Goal: Task Accomplishment & Management: Manage account settings

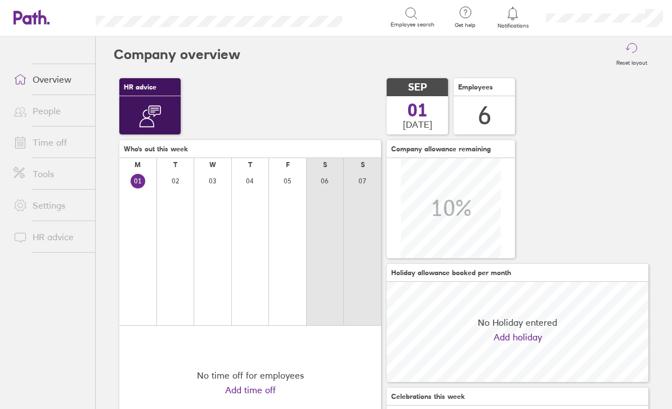
scroll to position [100, 262]
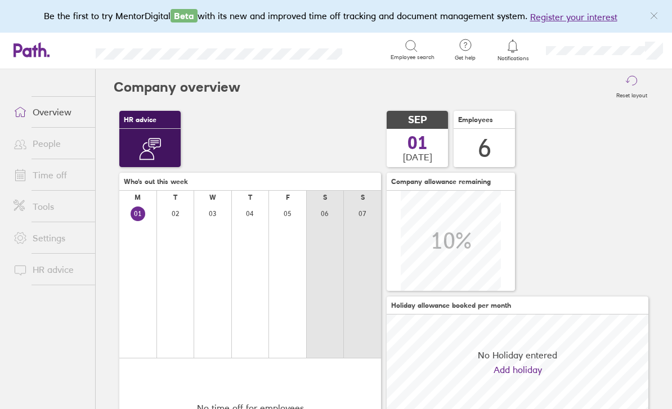
click at [42, 170] on link "Time off" at bounding box center [50, 175] width 91 height 23
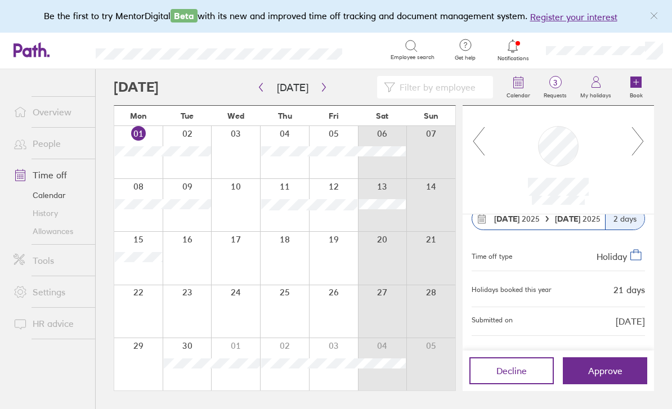
scroll to position [20, 0]
click at [590, 376] on span "Approve" at bounding box center [605, 371] width 34 height 10
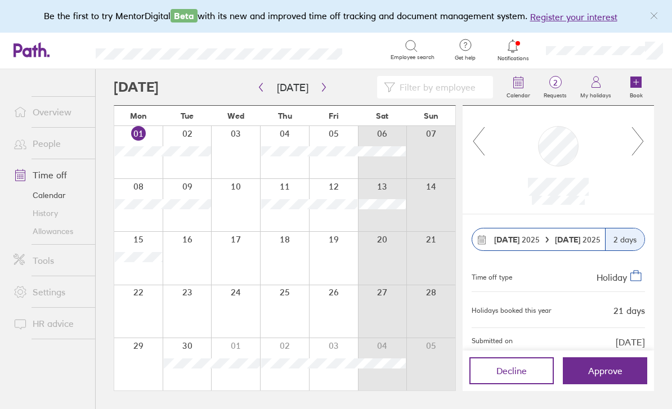
scroll to position [36, 0]
click at [323, 83] on icon "button" at bounding box center [324, 87] width 8 height 9
click at [324, 83] on icon "button" at bounding box center [324, 87] width 8 height 9
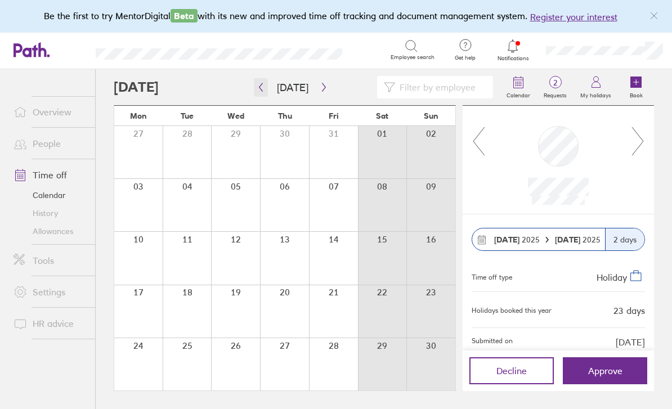
click at [257, 90] on icon "button" at bounding box center [261, 87] width 8 height 9
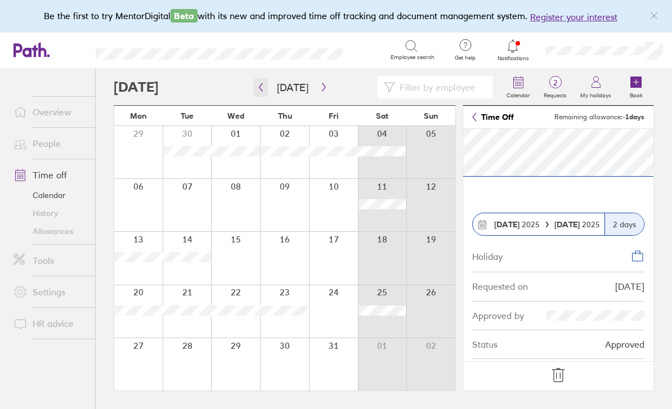
scroll to position [36, 0]
click at [43, 222] on link "Allowances" at bounding box center [50, 231] width 91 height 18
